Goal: Task Accomplishment & Management: Understand process/instructions

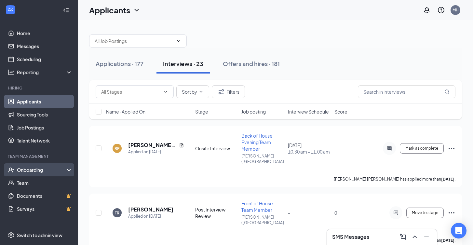
click at [36, 172] on div "Onboarding" at bounding box center [42, 169] width 50 height 6
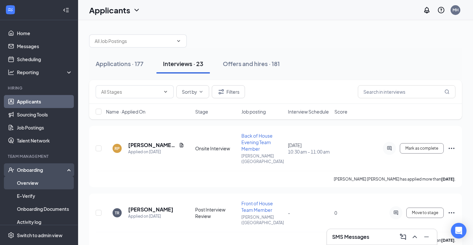
click at [30, 181] on link "Overview" at bounding box center [45, 182] width 56 height 13
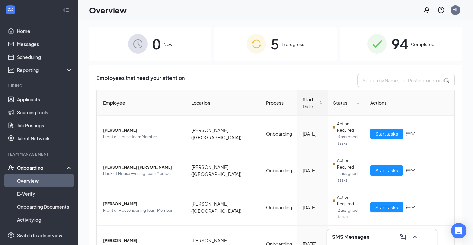
scroll to position [3, 0]
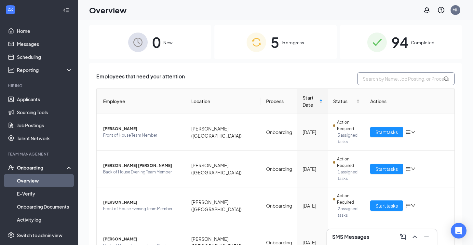
click at [372, 81] on input "text" at bounding box center [405, 78] width 97 height 13
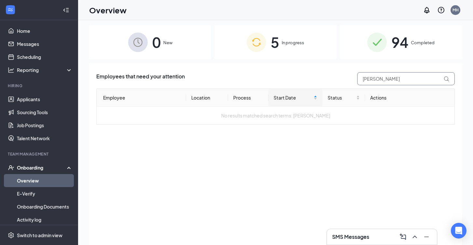
type input "[PERSON_NAME]"
click at [403, 47] on span "94" at bounding box center [399, 42] width 17 height 22
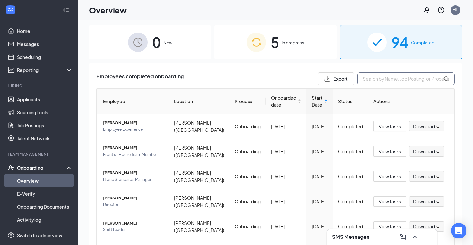
click at [380, 78] on input "text" at bounding box center [405, 78] width 97 height 13
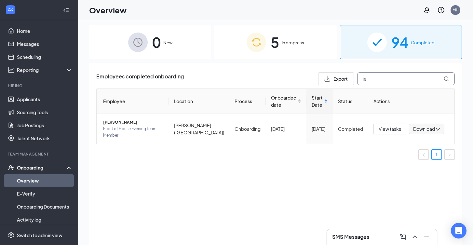
type input "j"
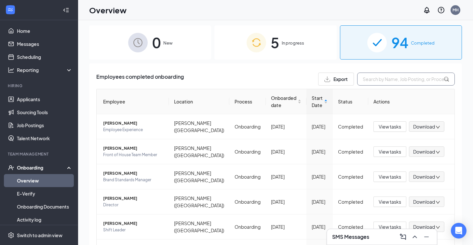
scroll to position [2, 0]
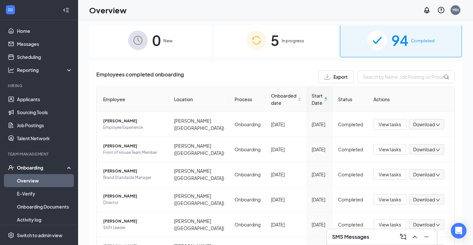
click at [270, 39] on span "5" at bounding box center [274, 40] width 8 height 22
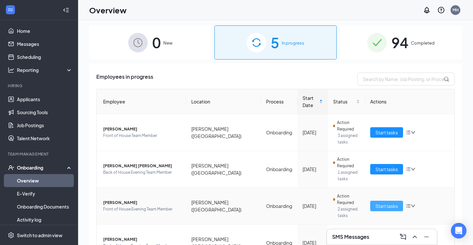
scroll to position [2, 0]
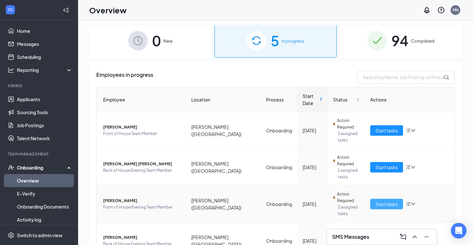
click at [382, 200] on span "Start tasks" at bounding box center [386, 203] width 22 height 7
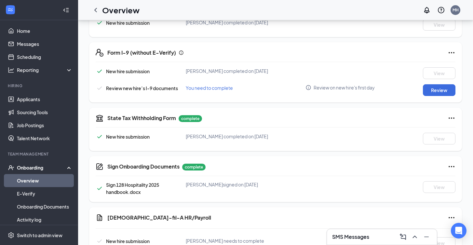
scroll to position [170, 0]
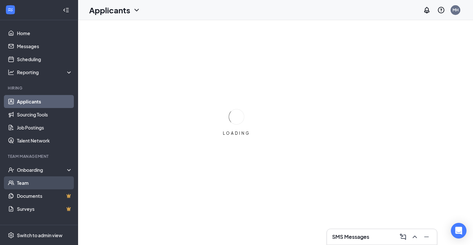
click at [28, 183] on link "Team" at bounding box center [45, 182] width 56 height 13
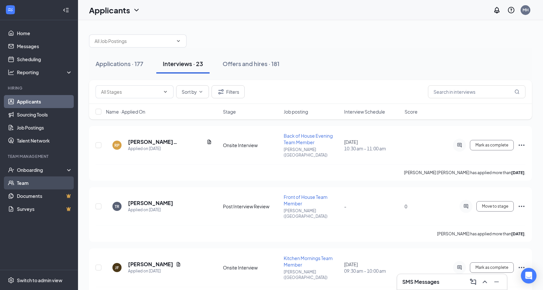
click at [23, 183] on link "Team" at bounding box center [45, 182] width 56 height 13
